Goal: Task Accomplishment & Management: Manage account settings

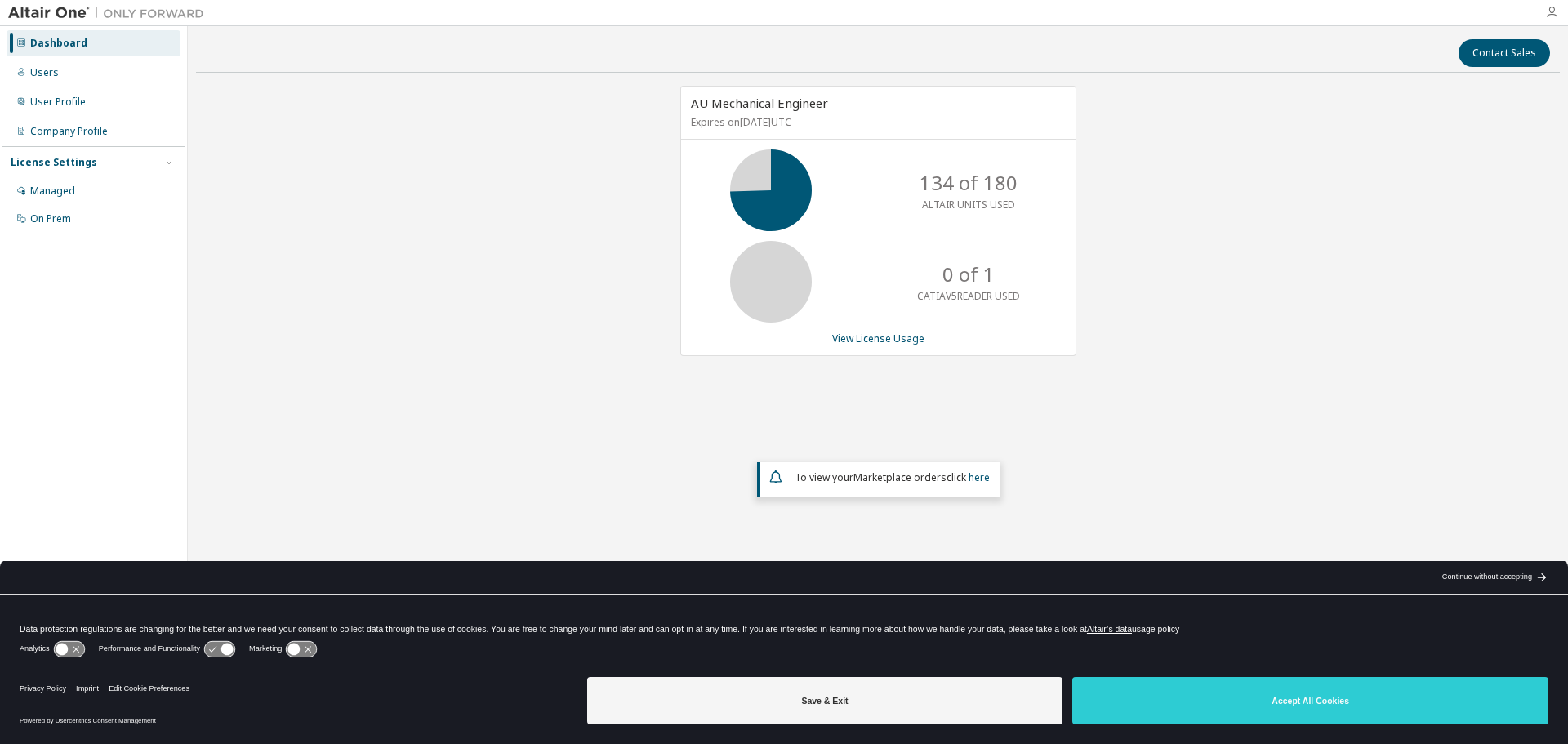
click at [1552, 11] on icon "button" at bounding box center [1551, 12] width 13 height 13
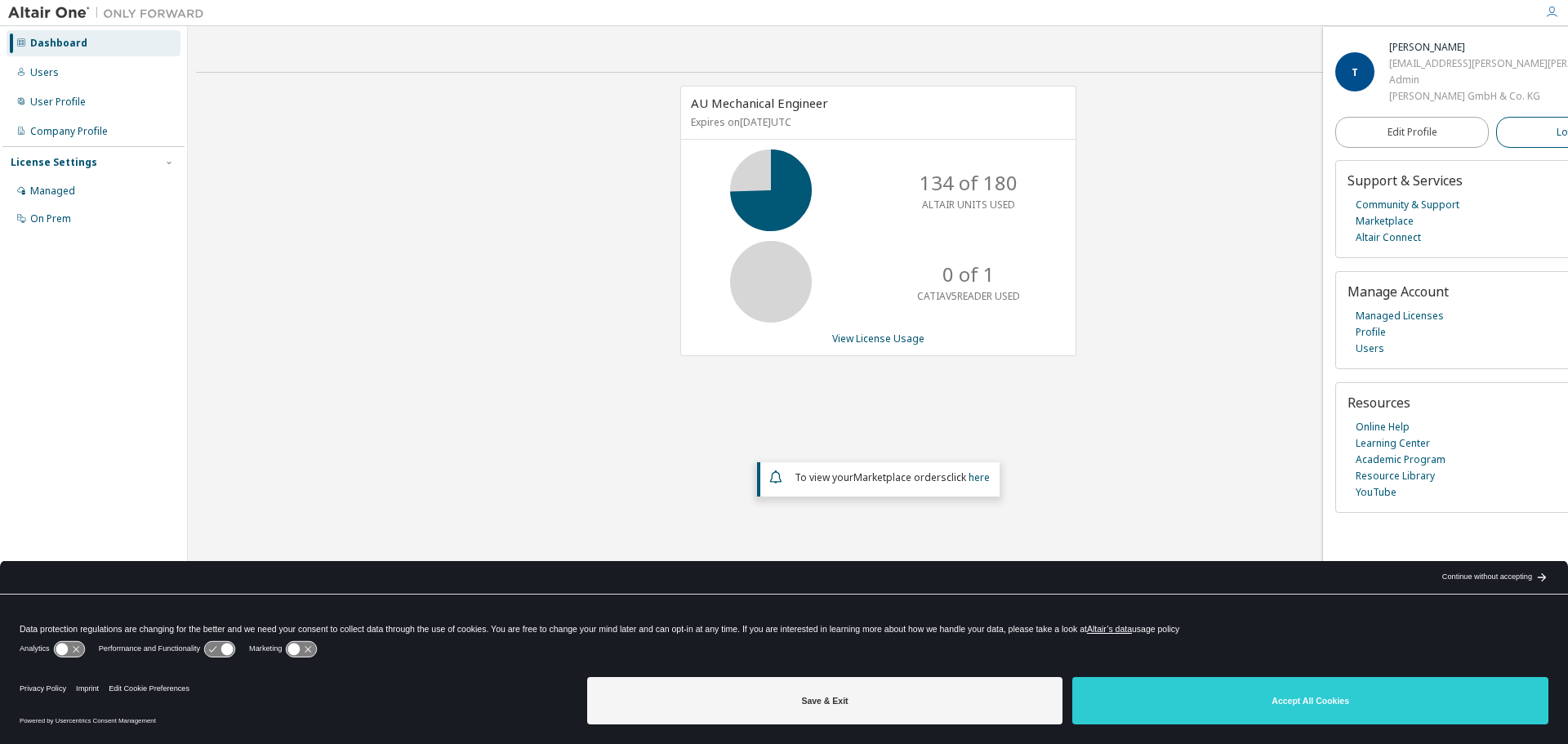
click at [1556, 136] on span "Logout" at bounding box center [1573, 132] width 33 height 17
